Goal: Information Seeking & Learning: Compare options

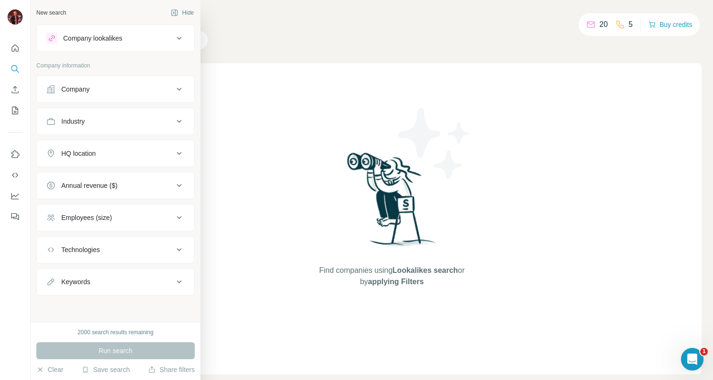
click at [100, 81] on button "Company" at bounding box center [116, 89] width 158 height 23
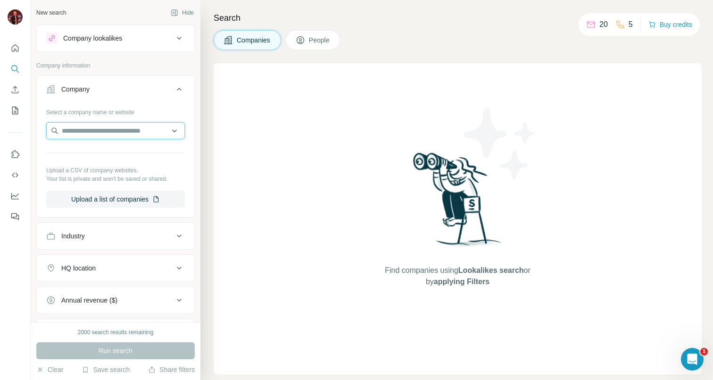
click at [122, 133] on input "text" at bounding box center [115, 130] width 139 height 17
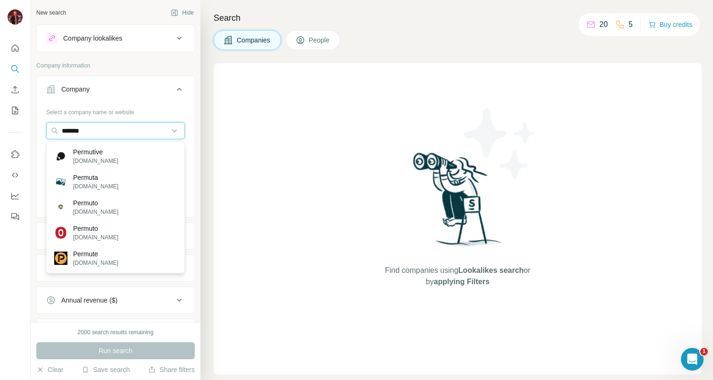
type input "*******"
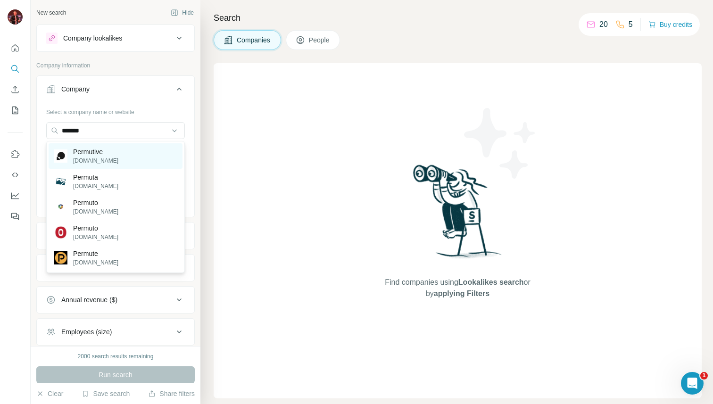
click at [99, 154] on p "Permutive" at bounding box center [95, 151] width 45 height 9
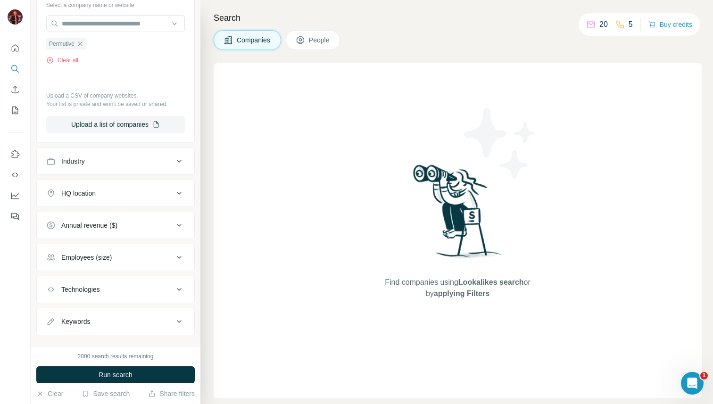
scroll to position [123, 0]
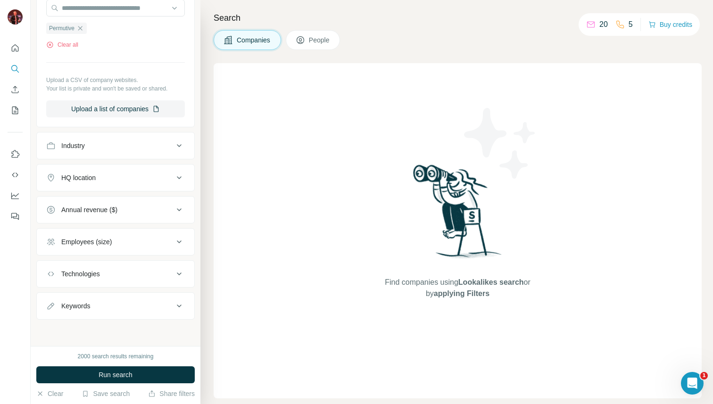
click at [144, 245] on div "Employees (size)" at bounding box center [109, 241] width 127 height 9
click at [151, 232] on button "Employees (size)" at bounding box center [116, 244] width 158 height 26
click at [120, 374] on span "Run search" at bounding box center [116, 374] width 34 height 9
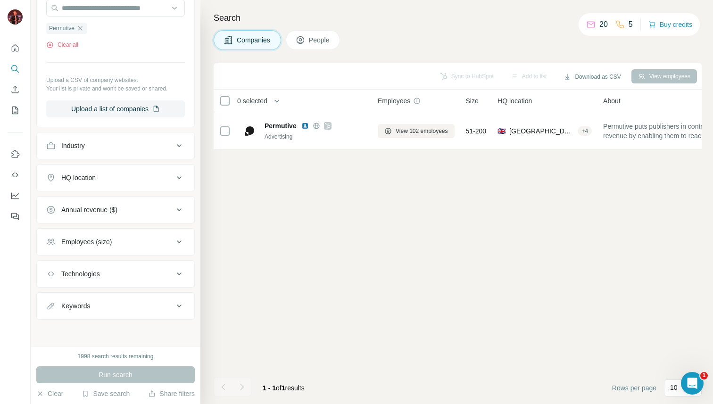
scroll to position [0, 0]
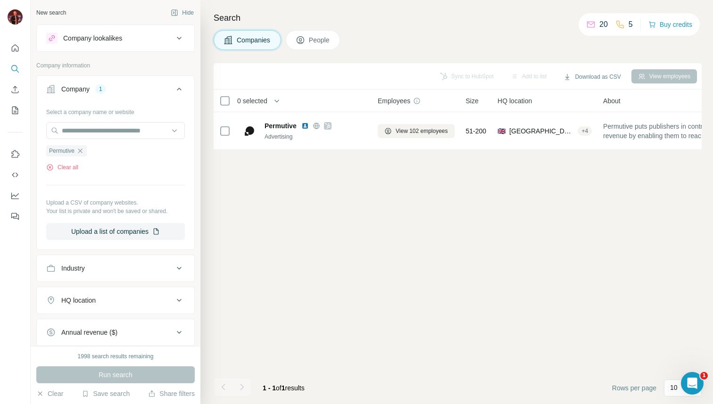
click at [125, 46] on button "Company lookalikes" at bounding box center [116, 38] width 158 height 23
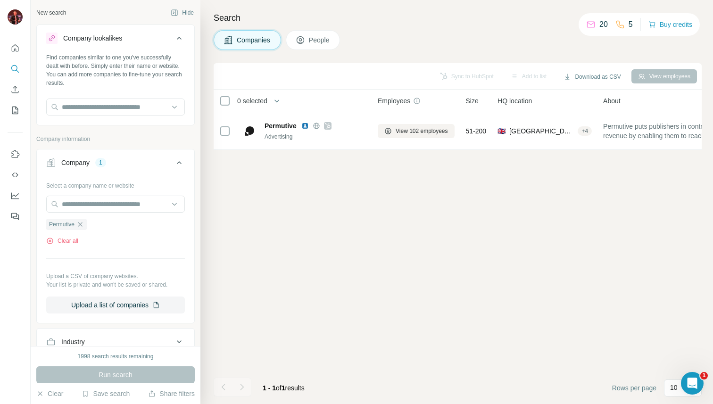
click at [125, 46] on button "Company lookalikes" at bounding box center [116, 40] width 158 height 26
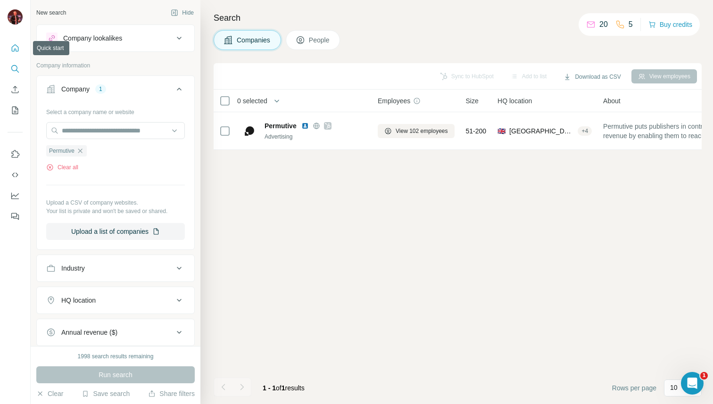
click at [11, 44] on icon "Quick start" at bounding box center [14, 47] width 9 height 9
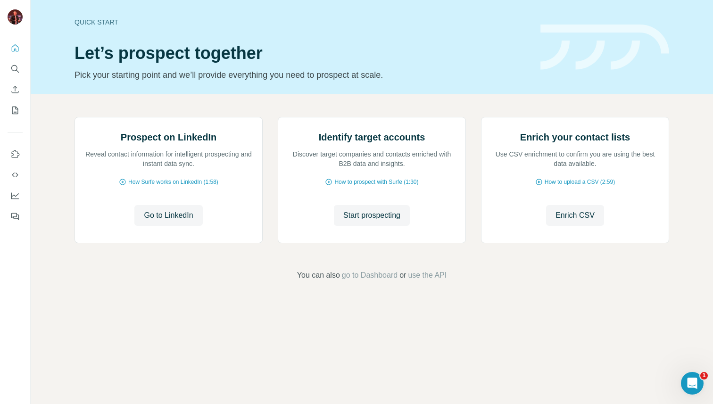
scroll to position [3, 0]
click at [382, 221] on span "Start prospecting" at bounding box center [371, 215] width 57 height 11
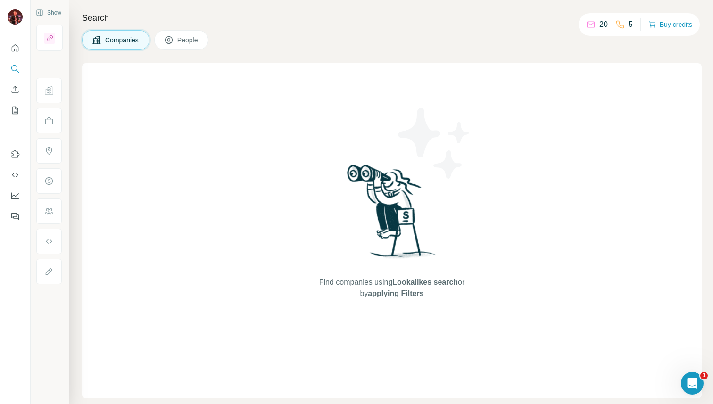
click at [178, 39] on button "People" at bounding box center [181, 40] width 55 height 20
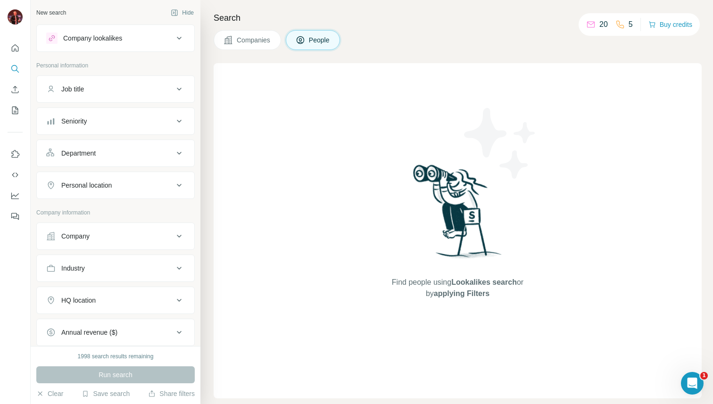
click at [139, 44] on button "Company lookalikes" at bounding box center [116, 38] width 158 height 23
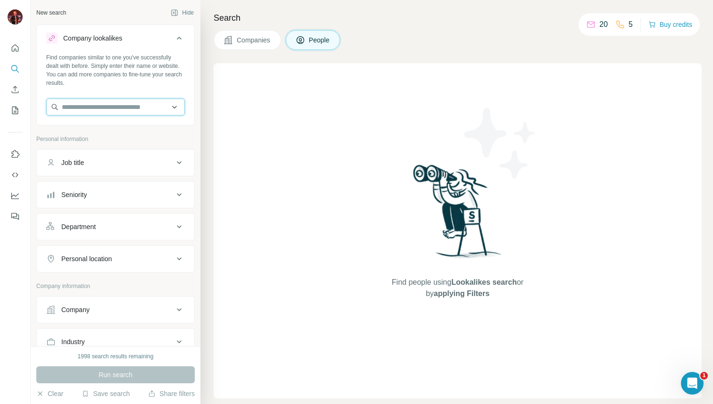
click at [125, 105] on input "text" at bounding box center [115, 107] width 139 height 17
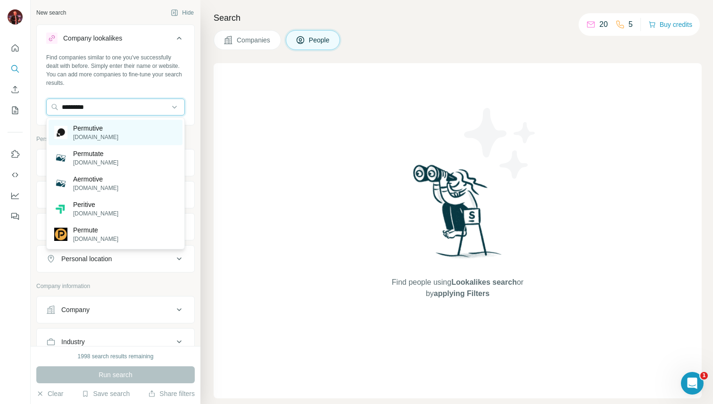
type input "*********"
click at [115, 130] on div "Permutive [DOMAIN_NAME]" at bounding box center [116, 132] width 134 height 25
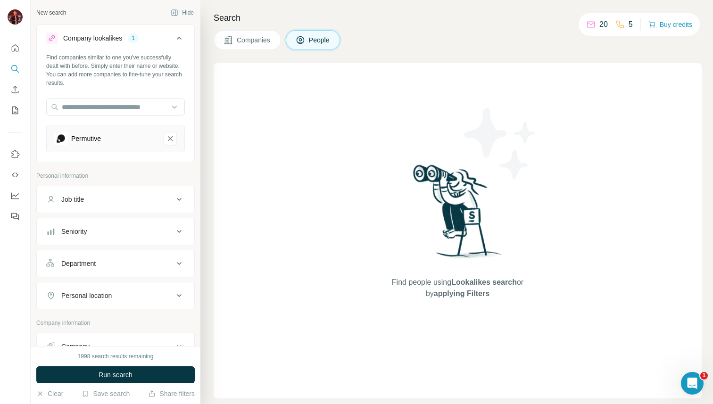
click at [120, 201] on div "Job title" at bounding box center [109, 199] width 127 height 9
click at [117, 223] on input "text" at bounding box center [106, 223] width 120 height 17
type input "*"
type input "**********"
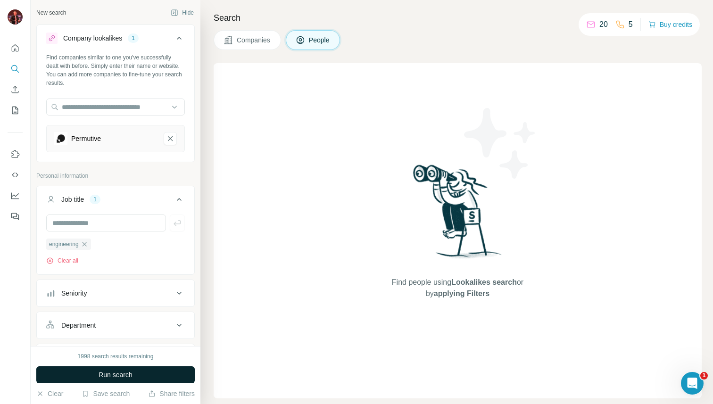
click at [105, 378] on span "Run search" at bounding box center [116, 374] width 34 height 9
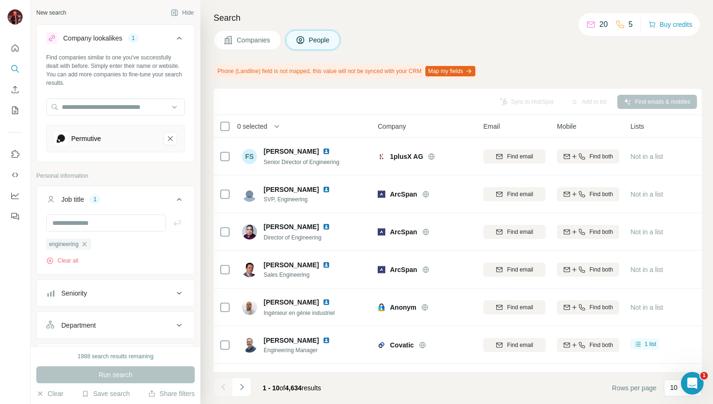
click at [138, 299] on button "Seniority" at bounding box center [116, 293] width 158 height 23
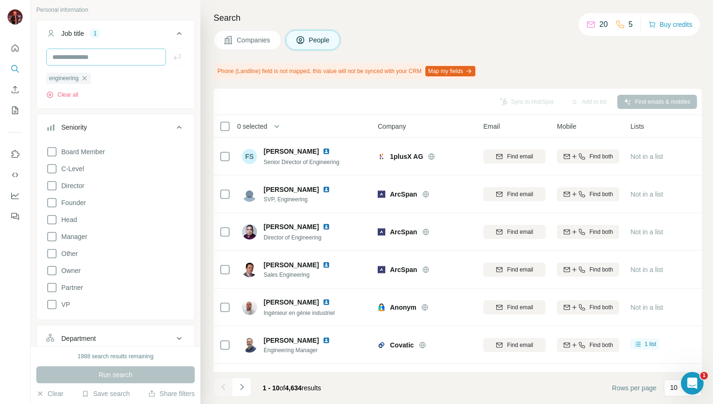
scroll to position [182, 0]
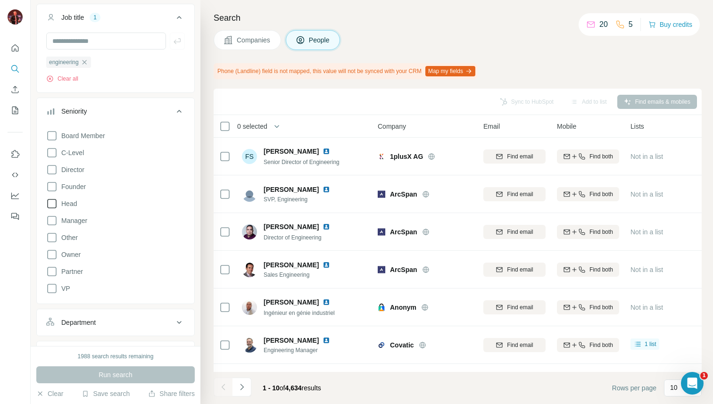
click at [55, 204] on icon at bounding box center [51, 203] width 11 height 11
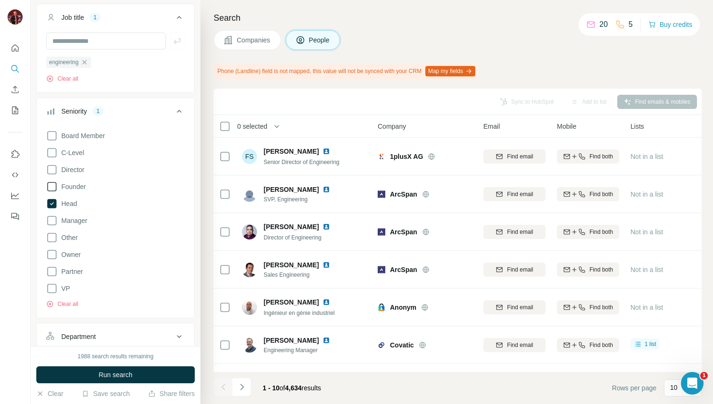
click at [53, 188] on icon at bounding box center [51, 186] width 11 height 11
click at [53, 173] on icon at bounding box center [51, 169] width 11 height 11
click at [52, 152] on icon at bounding box center [51, 152] width 11 height 11
click at [52, 138] on icon at bounding box center [51, 135] width 11 height 11
click at [120, 377] on span "Run search" at bounding box center [116, 374] width 34 height 9
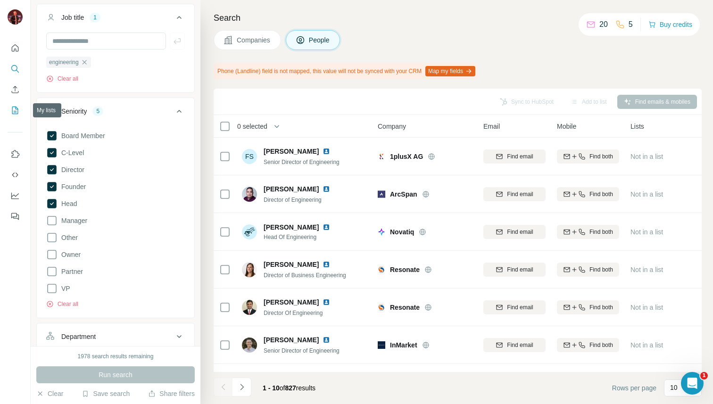
click at [14, 108] on icon "My lists" at bounding box center [14, 110] width 9 height 9
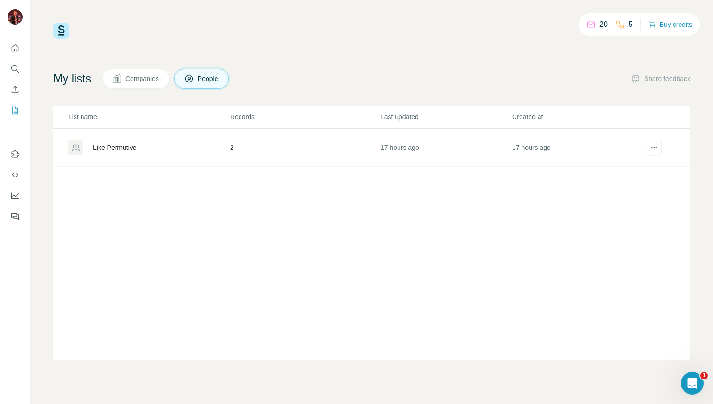
click at [129, 148] on div "Like Permutive" at bounding box center [115, 147] width 44 height 9
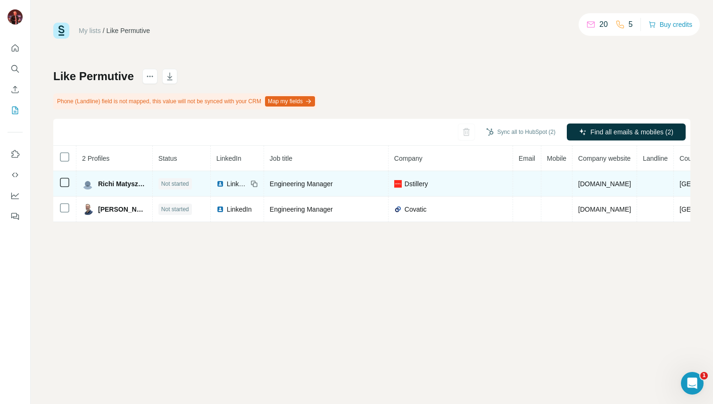
click at [398, 184] on img at bounding box center [398, 184] width 8 height 8
click at [417, 183] on span "Dstillery" at bounding box center [417, 183] width 24 height 9
copy span "Dstillery"
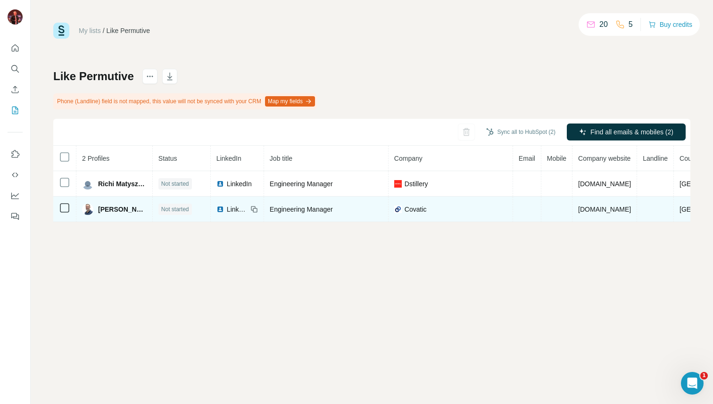
click at [409, 208] on span "Covatic" at bounding box center [416, 209] width 22 height 9
copy span "Covatic"
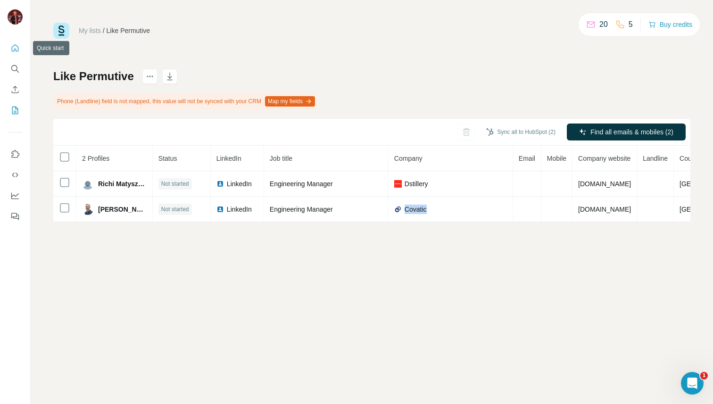
click at [17, 49] on icon "Quick start" at bounding box center [14, 47] width 9 height 9
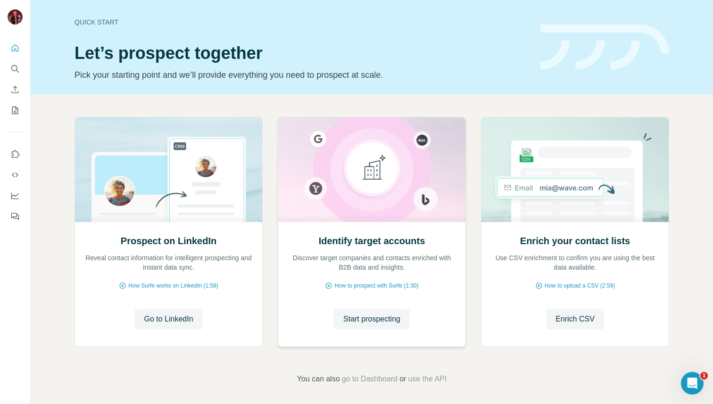
scroll to position [3, 0]
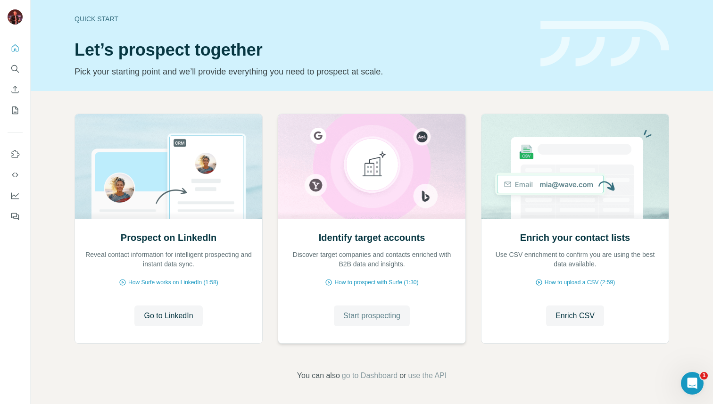
click at [367, 315] on span "Start prospecting" at bounding box center [371, 315] width 57 height 11
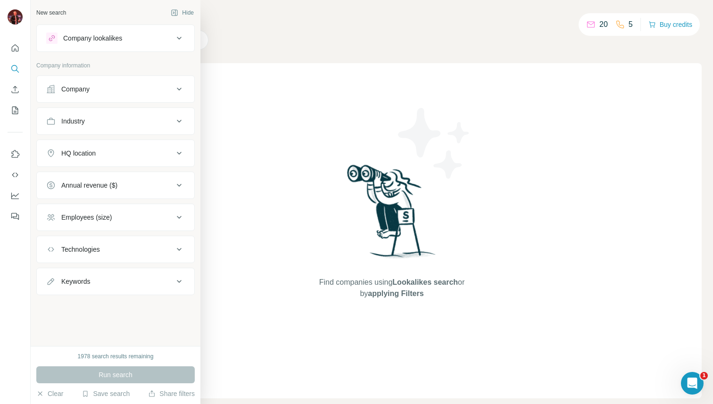
click at [52, 13] on div "New search" at bounding box center [51, 12] width 30 height 8
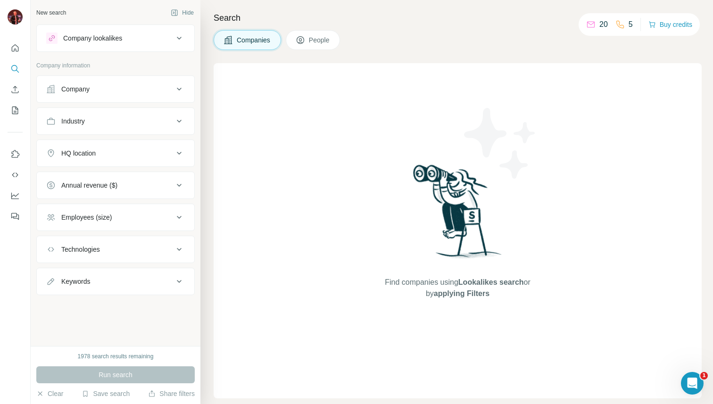
click at [121, 39] on div "Company lookalikes" at bounding box center [92, 37] width 59 height 9
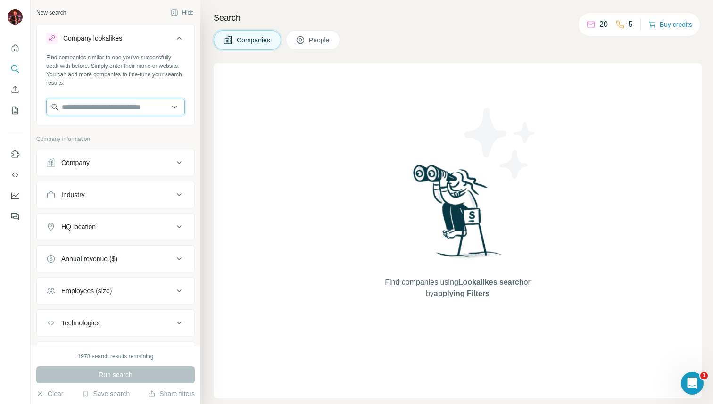
click at [123, 105] on input "text" at bounding box center [115, 107] width 139 height 17
click at [117, 131] on div "Type to search" at bounding box center [116, 129] width 134 height 19
click at [120, 110] on input "text" at bounding box center [115, 107] width 139 height 17
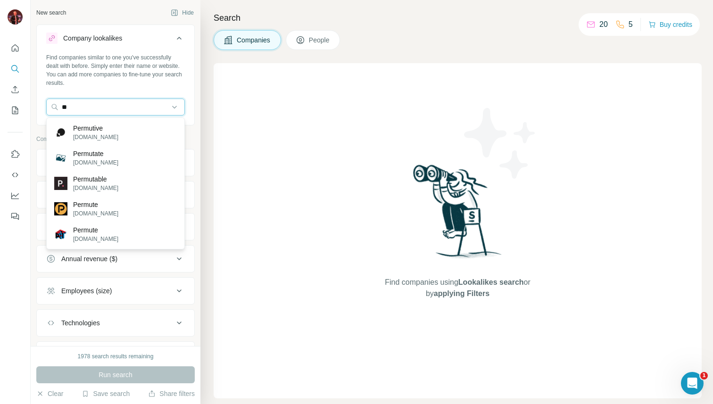
type input "*"
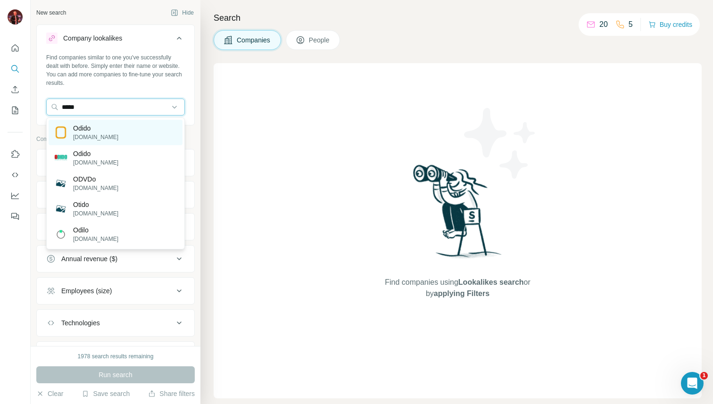
type input "*****"
click at [106, 129] on div "Odido [DOMAIN_NAME]" at bounding box center [116, 132] width 134 height 25
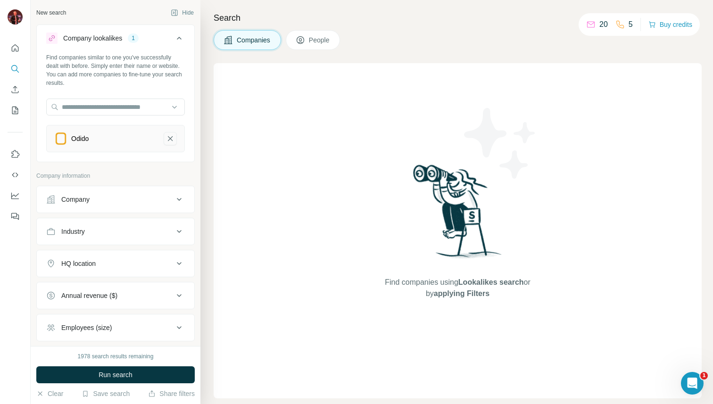
click at [169, 137] on icon "Odido-remove-button" at bounding box center [170, 138] width 5 height 5
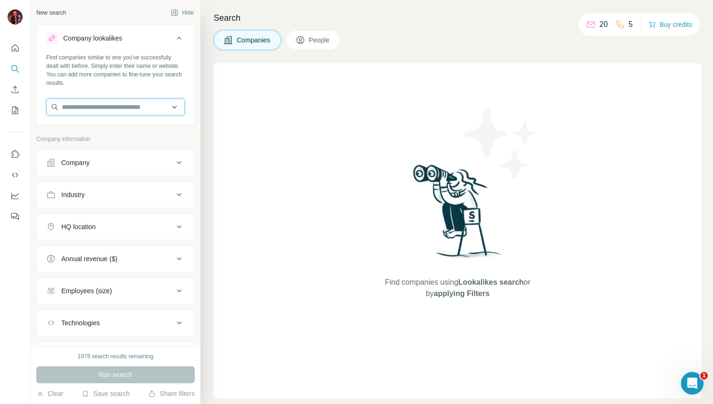
click at [140, 112] on input "text" at bounding box center [115, 107] width 139 height 17
click at [180, 35] on icon at bounding box center [179, 38] width 11 height 11
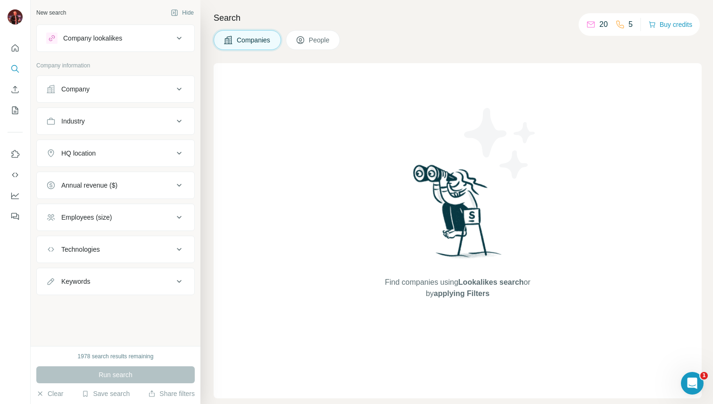
click at [180, 35] on icon at bounding box center [179, 38] width 11 height 11
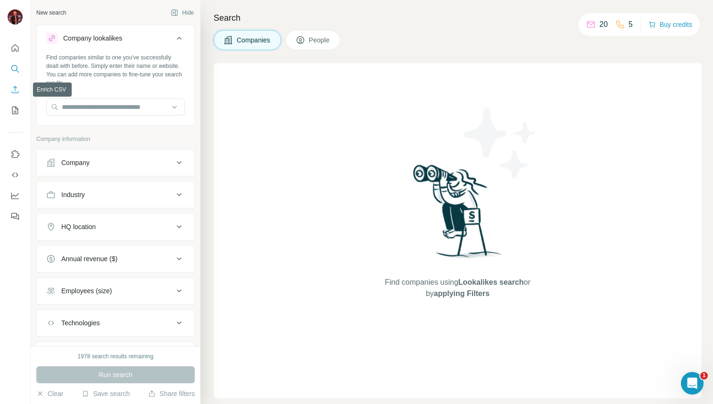
click at [14, 90] on icon "Enrich CSV" at bounding box center [14, 89] width 9 height 9
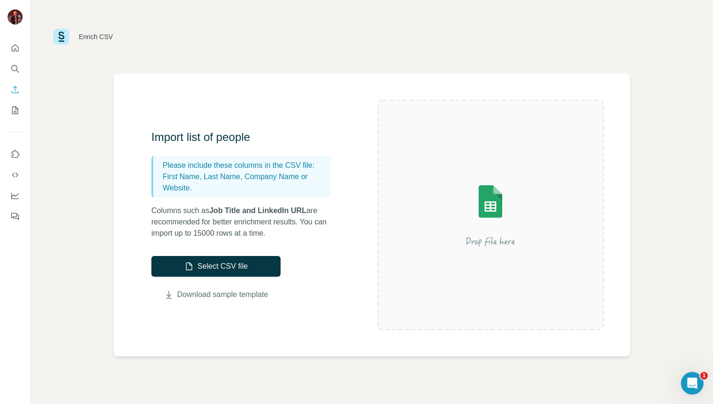
click at [250, 295] on link "Download sample template" at bounding box center [222, 294] width 91 height 11
click at [13, 109] on icon "My lists" at bounding box center [14, 110] width 9 height 9
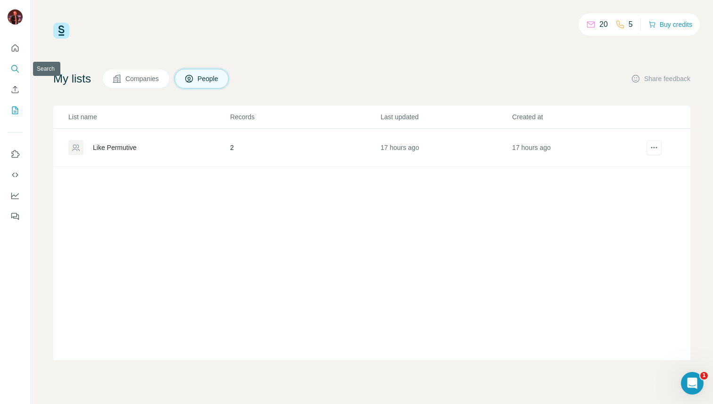
click at [18, 72] on icon "Search" at bounding box center [17, 71] width 3 height 3
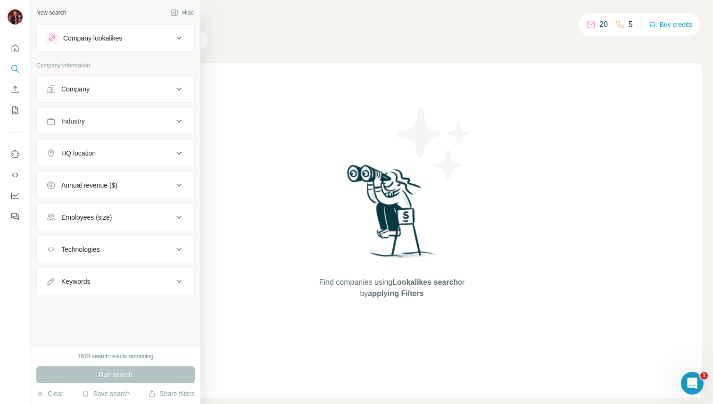
click at [110, 36] on div "Company lookalikes" at bounding box center [92, 37] width 59 height 9
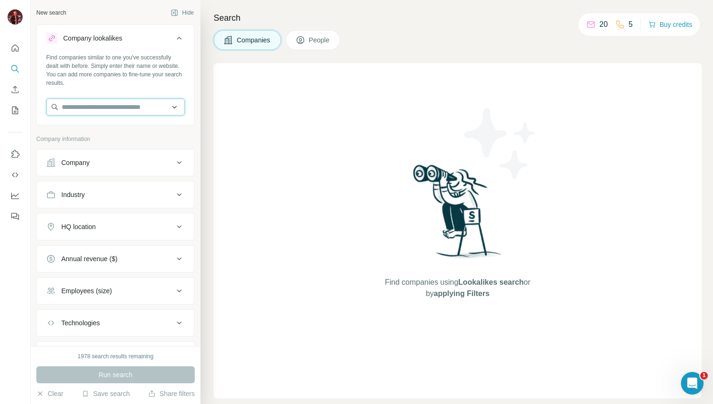
click at [177, 106] on input "text" at bounding box center [115, 107] width 139 height 17
click at [127, 132] on div "Type to search" at bounding box center [116, 129] width 134 height 19
click at [143, 110] on input "text" at bounding box center [115, 107] width 139 height 17
click at [334, 42] on button "People" at bounding box center [313, 40] width 55 height 20
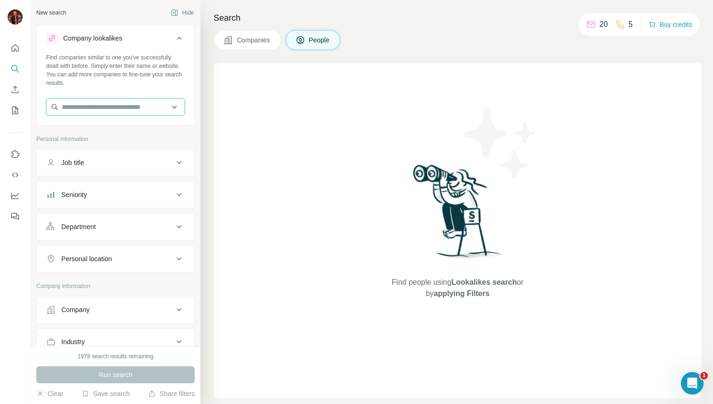
click at [168, 106] on input "text" at bounding box center [115, 107] width 139 height 17
click at [140, 126] on div "Type to search" at bounding box center [116, 129] width 134 height 19
click at [140, 103] on input "text" at bounding box center [115, 107] width 139 height 17
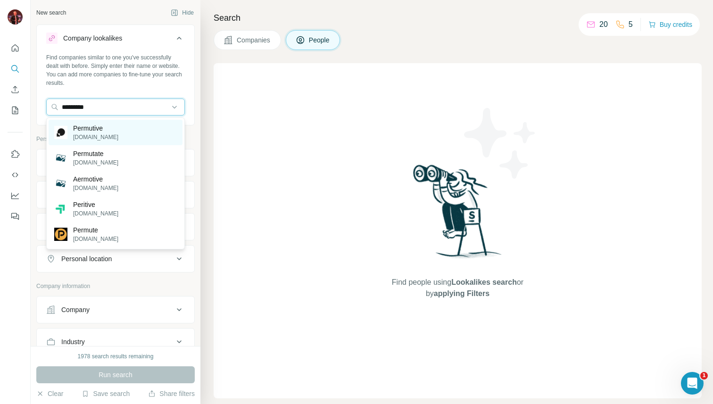
type input "*********"
click at [136, 132] on div "Permutive [DOMAIN_NAME]" at bounding box center [116, 132] width 134 height 25
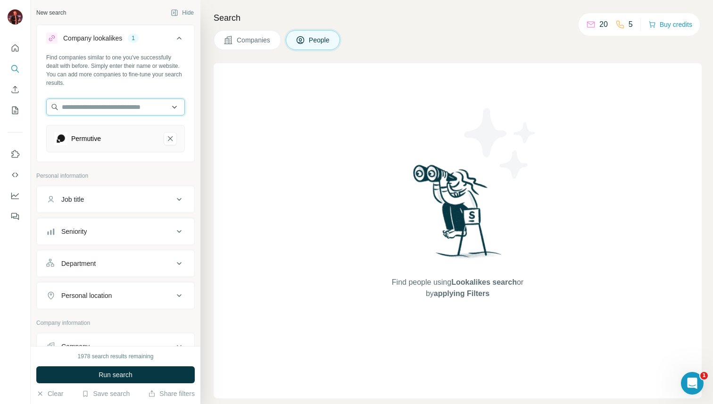
click at [153, 105] on input "text" at bounding box center [115, 107] width 139 height 17
click at [171, 86] on div "Find companies similar to one you've successfully dealt with before. Simply ent…" at bounding box center [115, 70] width 139 height 34
click at [180, 198] on icon at bounding box center [179, 199] width 11 height 11
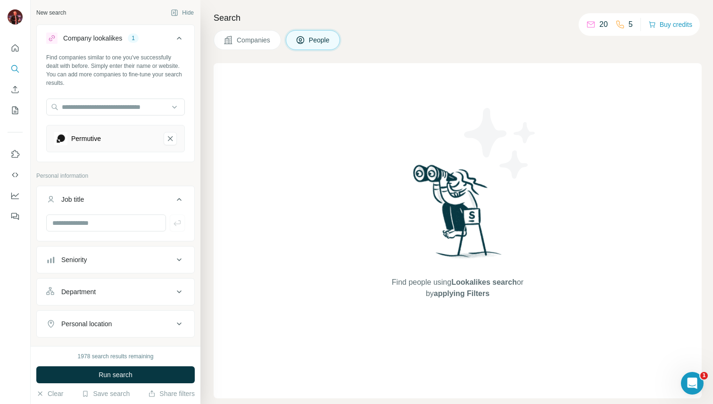
click at [180, 198] on icon at bounding box center [179, 199] width 11 height 11
click at [161, 379] on button "Share filters" at bounding box center [171, 393] width 47 height 9
click at [191, 379] on div "1978 search results remaining Run search Clear Save search Share filters" at bounding box center [116, 375] width 170 height 58
click at [182, 379] on button "Share filters" at bounding box center [171, 393] width 47 height 9
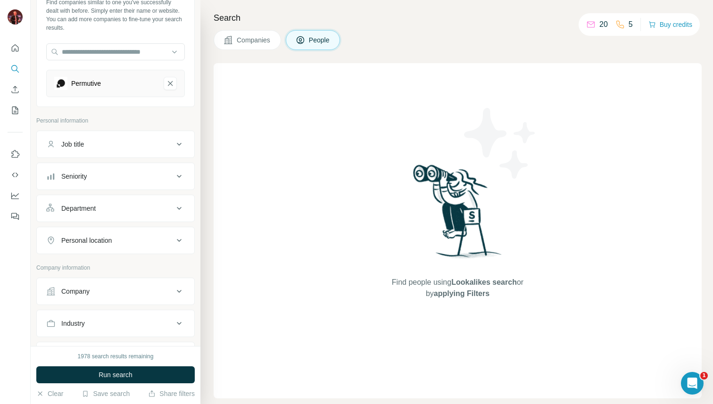
scroll to position [68, 0]
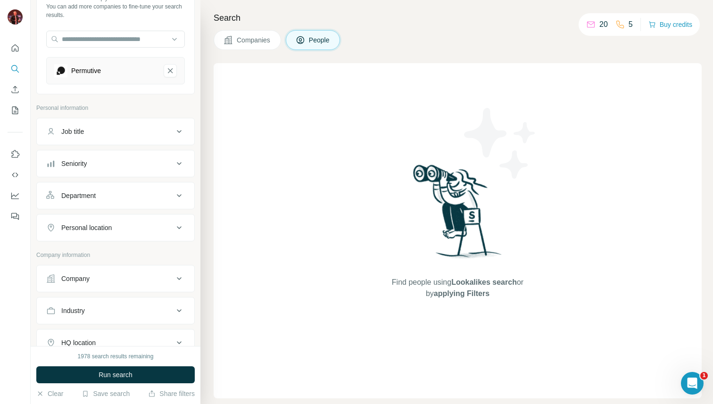
click at [173, 126] on button "Job title" at bounding box center [116, 131] width 158 height 23
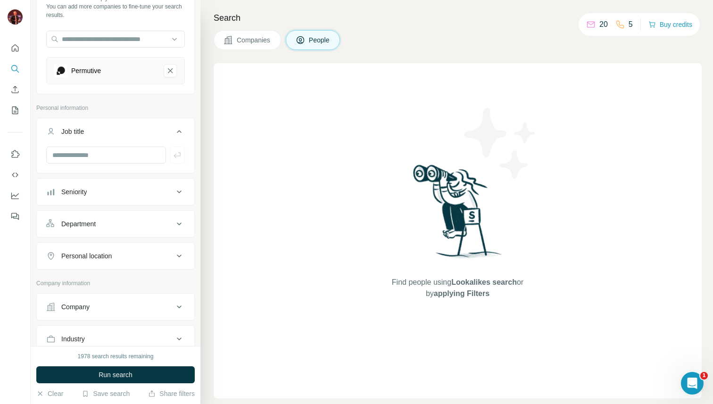
click at [173, 126] on button "Job title" at bounding box center [116, 133] width 158 height 26
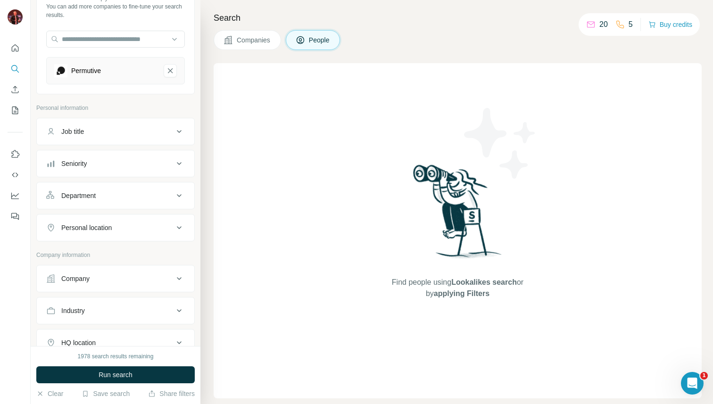
click at [177, 158] on icon at bounding box center [179, 163] width 11 height 11
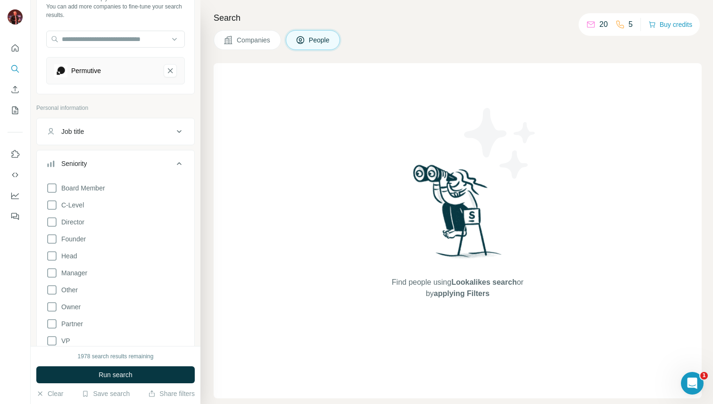
click at [177, 158] on icon at bounding box center [179, 163] width 11 height 11
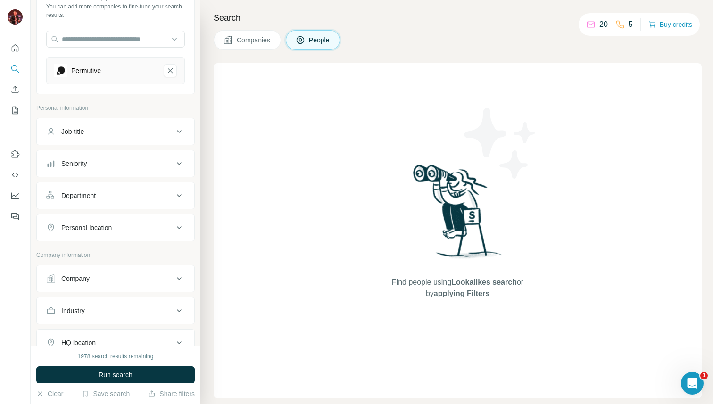
click at [182, 195] on icon at bounding box center [179, 195] width 11 height 11
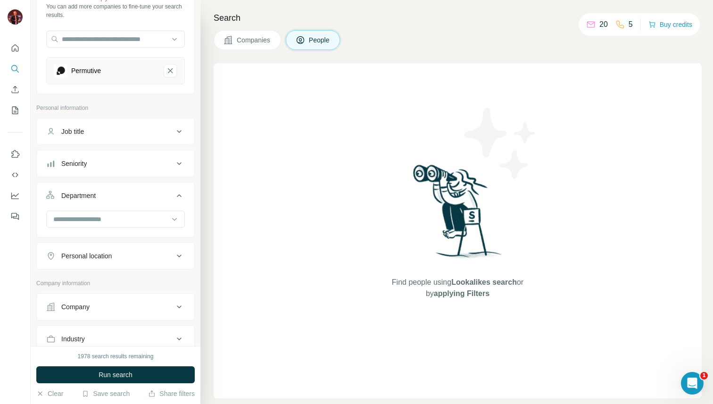
click at [181, 206] on button "Department" at bounding box center [116, 197] width 158 height 26
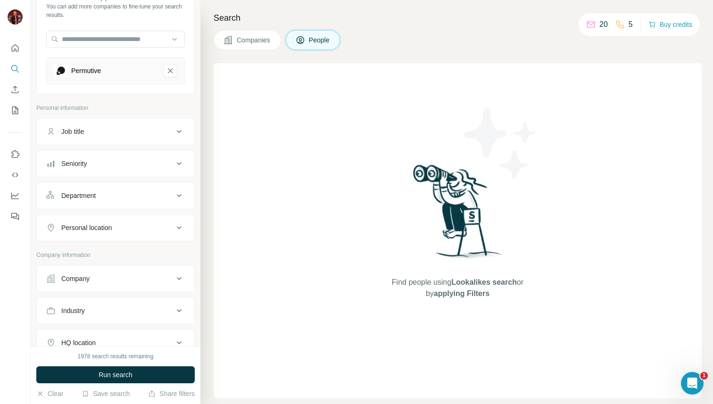
click at [175, 226] on icon at bounding box center [179, 227] width 11 height 11
click at [15, 111] on icon "My lists" at bounding box center [16, 110] width 5 height 6
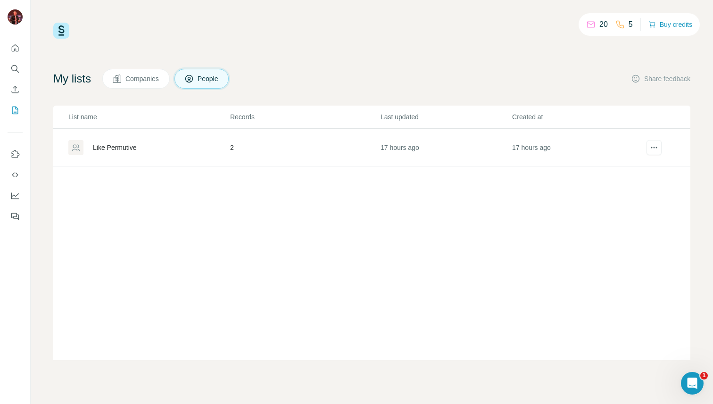
click at [115, 143] on div "Like Permutive" at bounding box center [115, 147] width 44 height 9
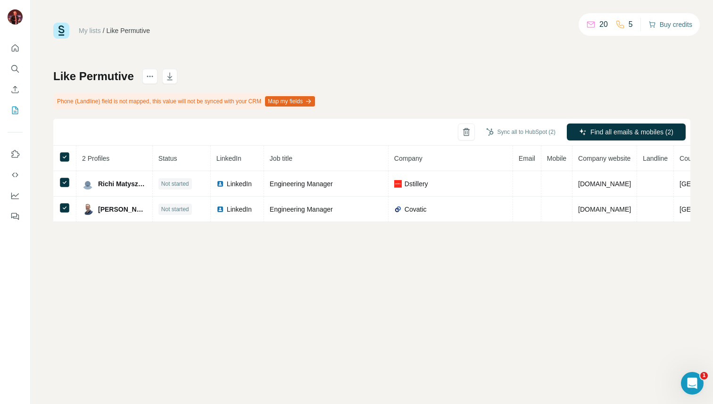
click at [667, 25] on button "Buy credits" at bounding box center [671, 24] width 44 height 13
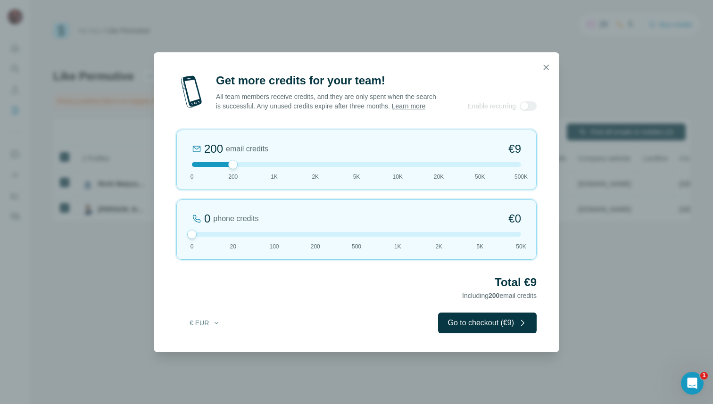
drag, startPoint x: 231, startPoint y: 237, endPoint x: 181, endPoint y: 237, distance: 49.5
click at [181, 237] on div "0 phone credits €0 [PHONE_NUMBER] 1K 2K 5K 50K" at bounding box center [356, 230] width 360 height 60
drag, startPoint x: 235, startPoint y: 169, endPoint x: 277, endPoint y: 169, distance: 41.5
click at [277, 169] on div at bounding box center [274, 164] width 9 height 9
click at [548, 63] on icon "button" at bounding box center [545, 67] width 9 height 9
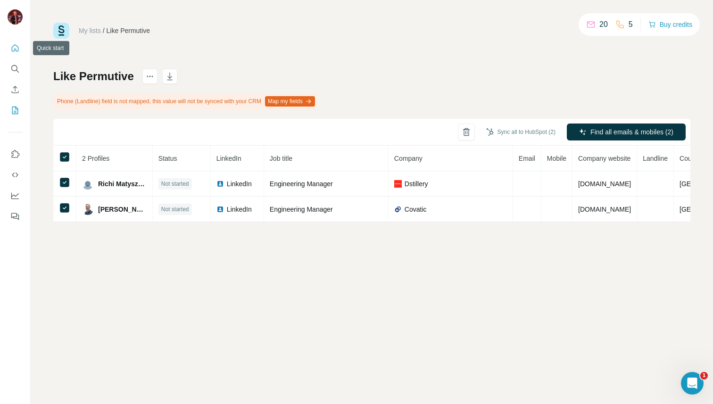
click at [11, 50] on icon "Quick start" at bounding box center [14, 47] width 9 height 9
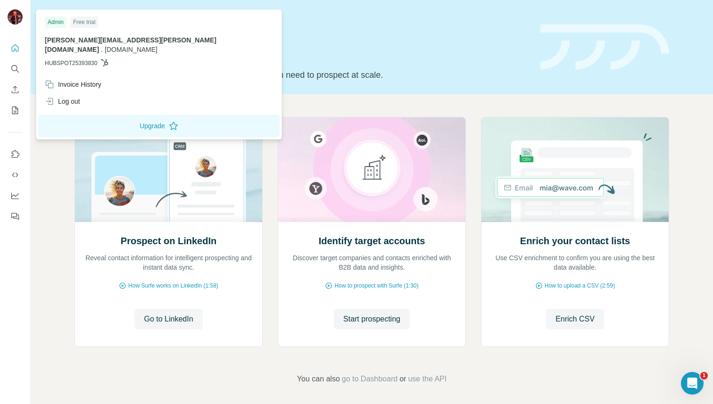
click at [17, 18] on img at bounding box center [15, 16] width 15 height 15
click at [195, 100] on div "Prospect on LinkedIn Reveal contact information for intelligent prospecting and…" at bounding box center [372, 250] width 682 height 313
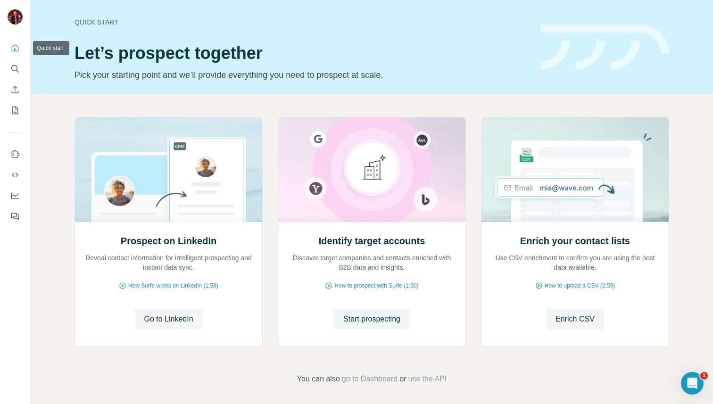
click at [14, 53] on button "Quick start" at bounding box center [15, 48] width 15 height 17
